Goal: Information Seeking & Learning: Learn about a topic

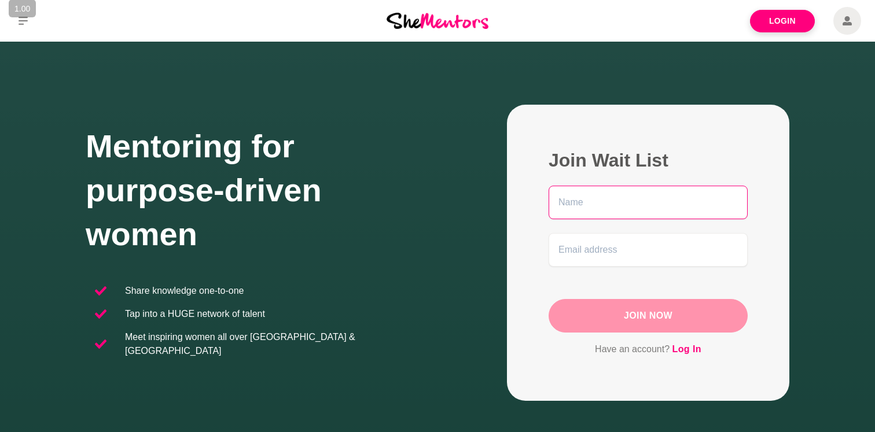
scroll to position [209, 0]
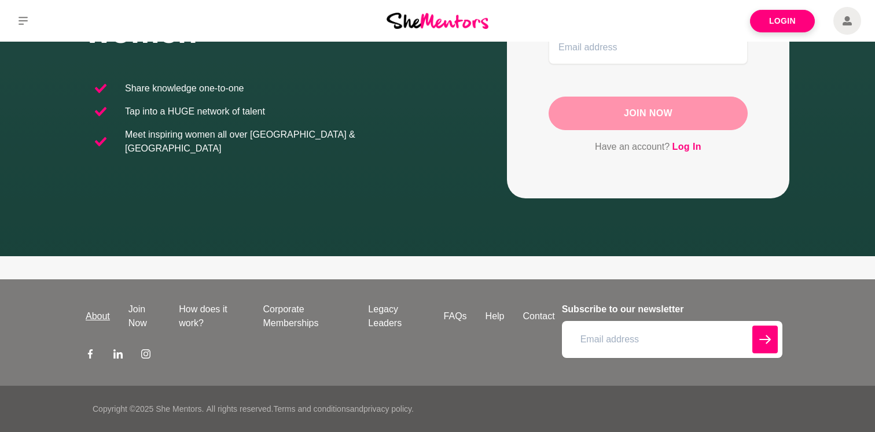
click at [102, 318] on link "About" at bounding box center [97, 317] width 43 height 14
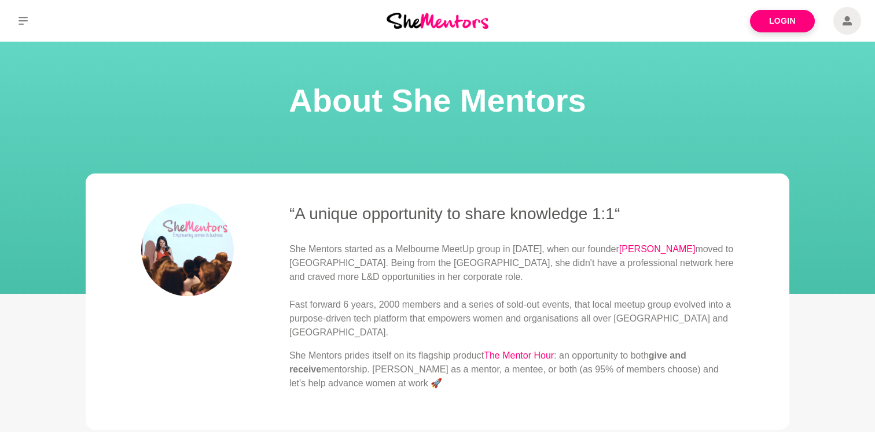
scroll to position [129, 0]
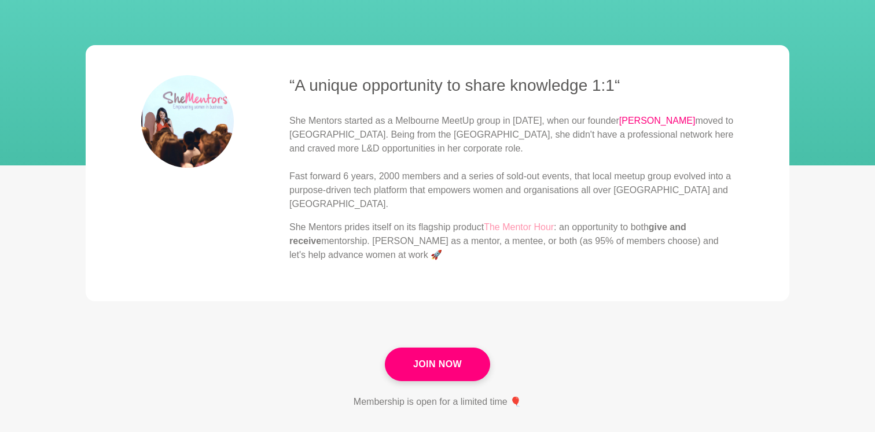
click at [534, 226] on link "The Mentor Hour" at bounding box center [519, 227] width 70 height 10
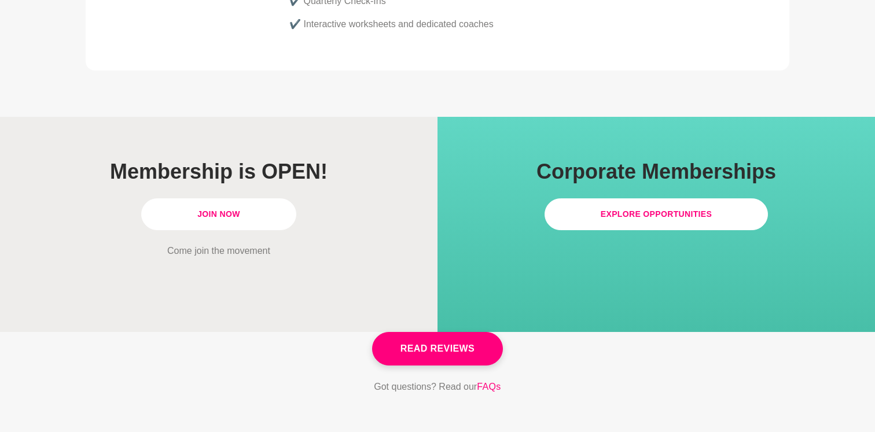
scroll to position [3280, 0]
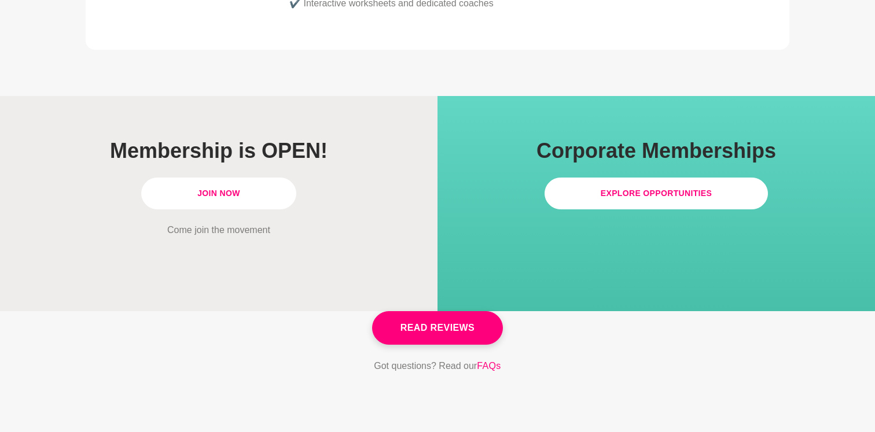
click at [274, 178] on link "Join Now" at bounding box center [218, 194] width 155 height 32
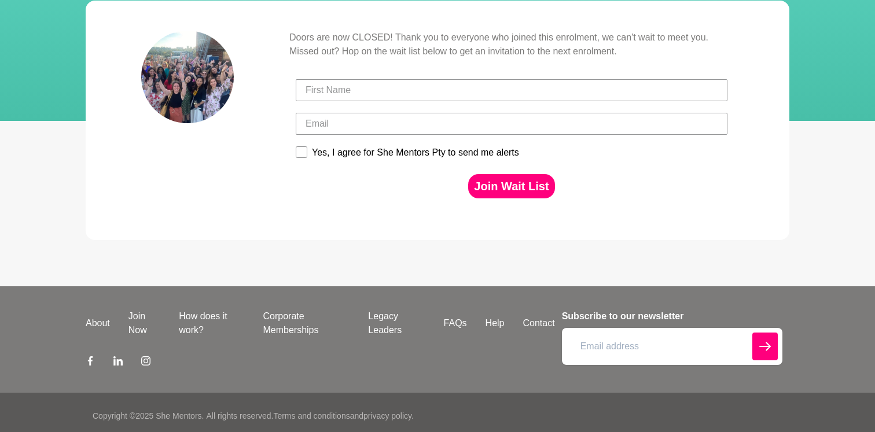
scroll to position [180, 0]
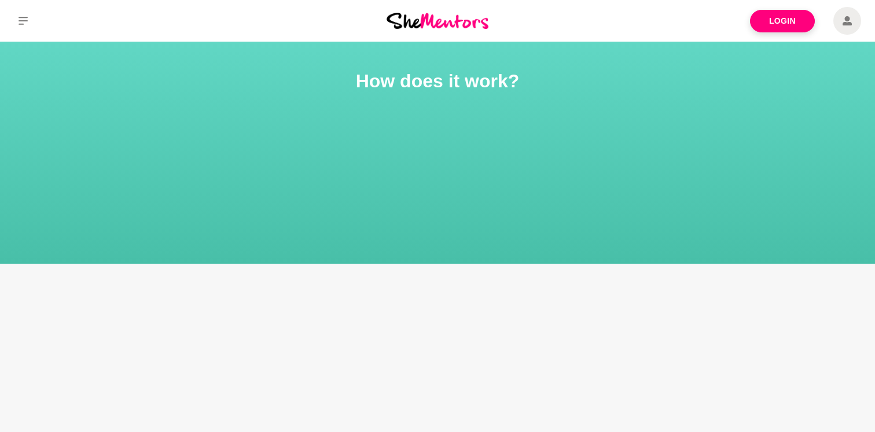
scroll to position [209, 0]
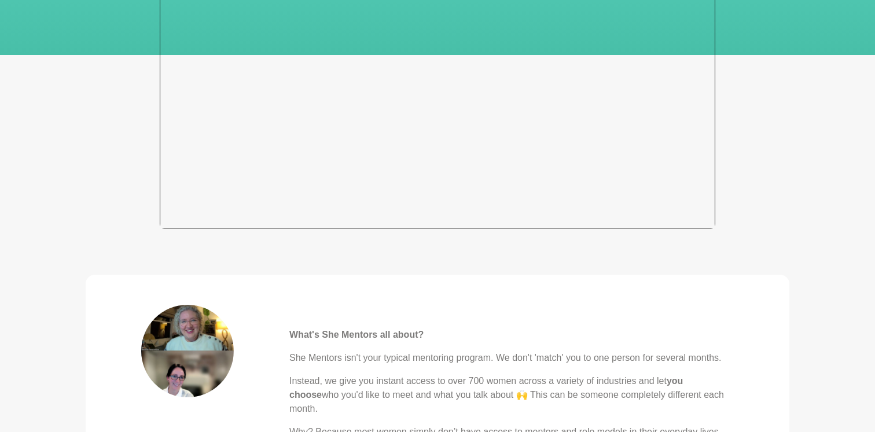
click at [309, 108] on div at bounding box center [438, 72] width 556 height 313
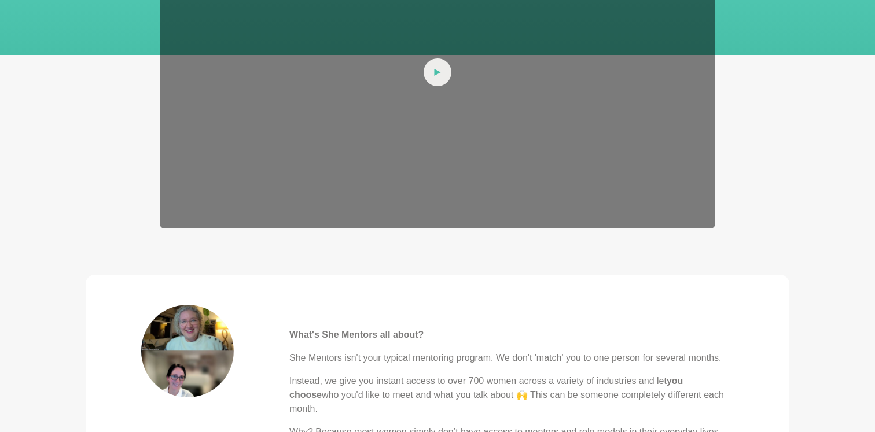
click at [452, 58] on div at bounding box center [438, 72] width 556 height 313
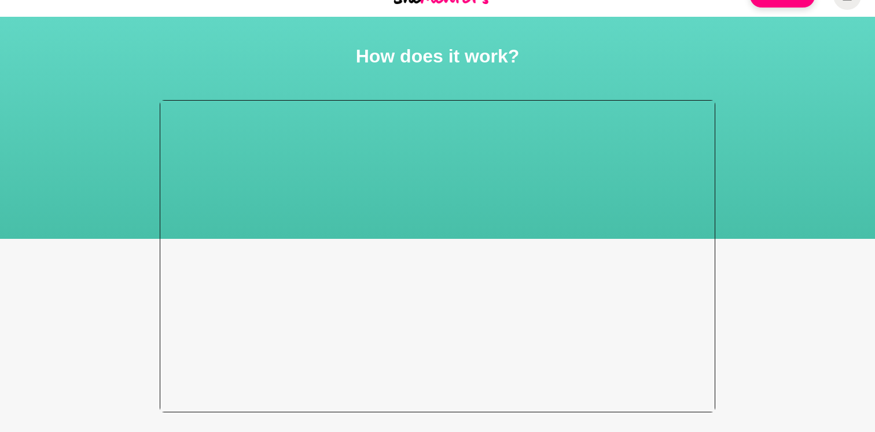
scroll to position [59, 0]
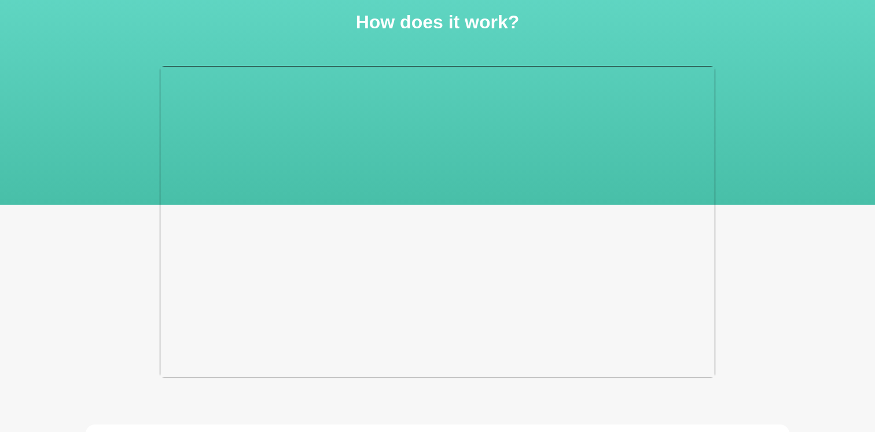
click at [515, 267] on div at bounding box center [438, 222] width 556 height 313
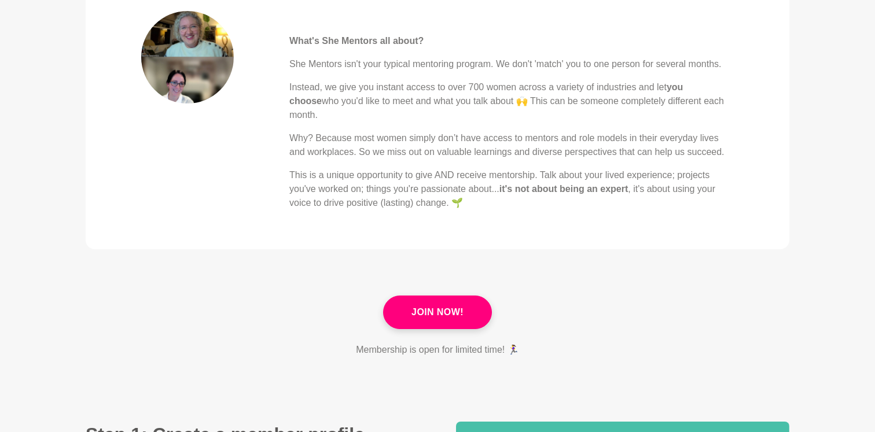
scroll to position [502, 0]
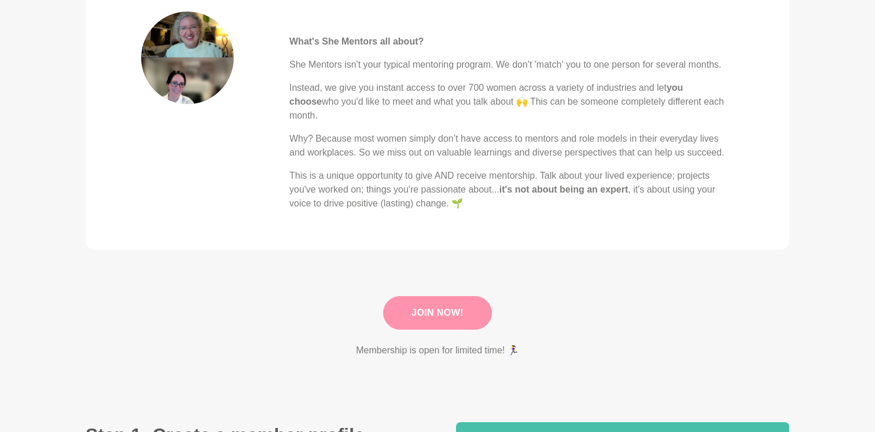
click at [460, 305] on link "Join Now!" at bounding box center [437, 313] width 109 height 34
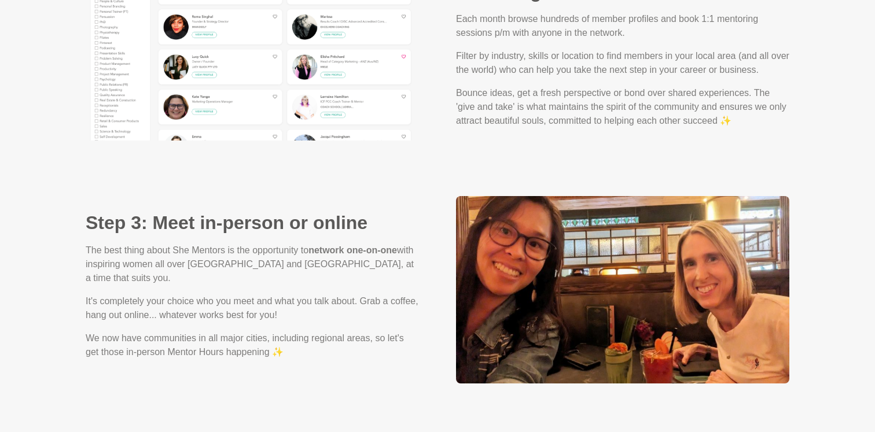
scroll to position [1227, 0]
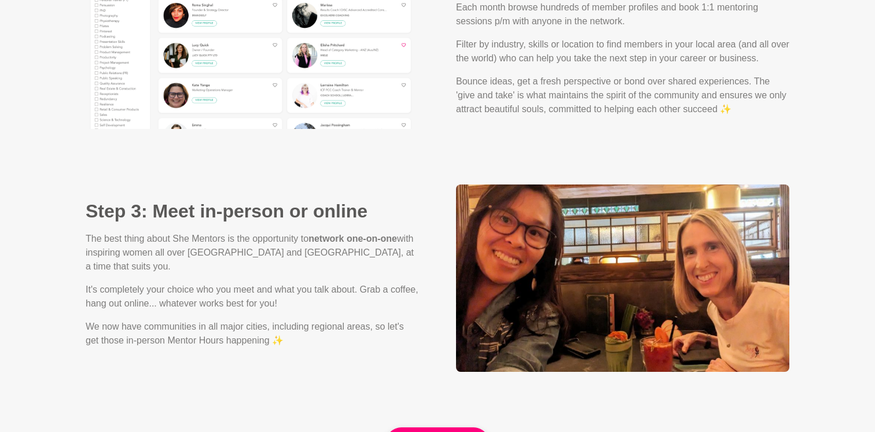
click at [359, 234] on strong "network one-on-one" at bounding box center [353, 239] width 89 height 10
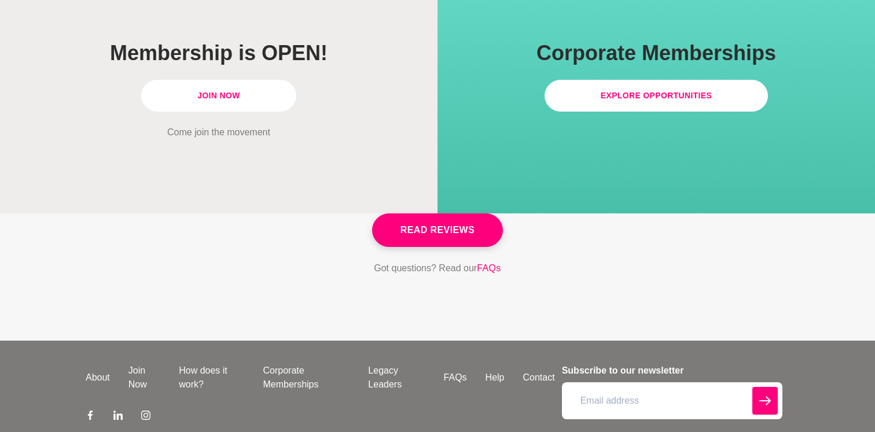
scroll to position [3411, 0]
